Goal: Submit feedback/report problem

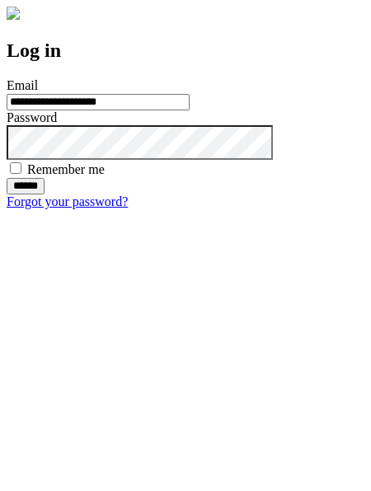
type input "**********"
click at [45, 195] on input "******" at bounding box center [26, 186] width 38 height 16
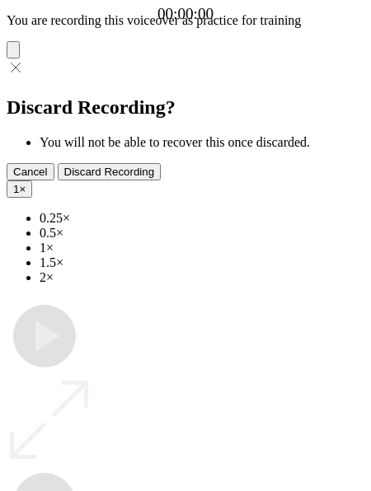
type input "**********"
